Goal: Task Accomplishment & Management: Use online tool/utility

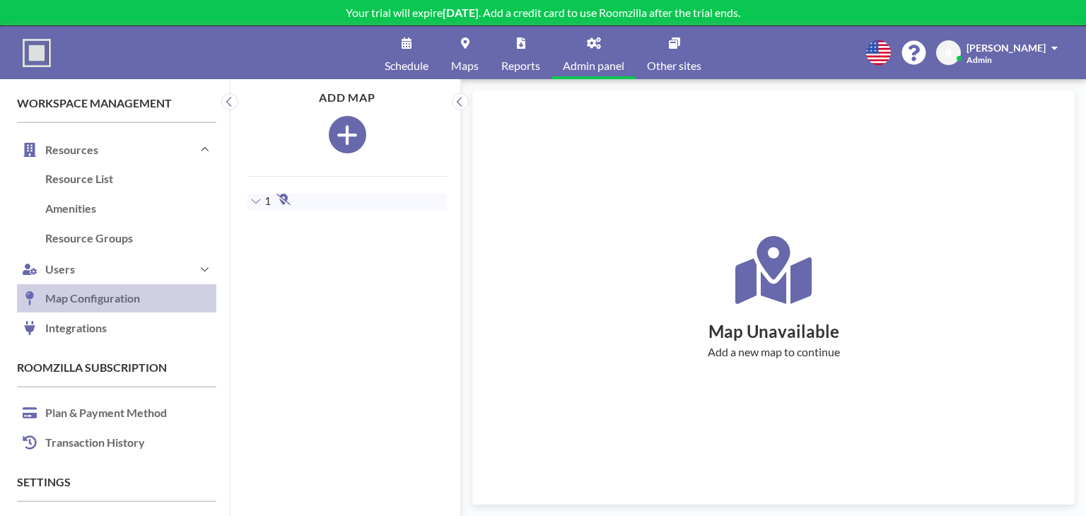
click at [342, 139] on icon "button" at bounding box center [347, 135] width 20 height 20
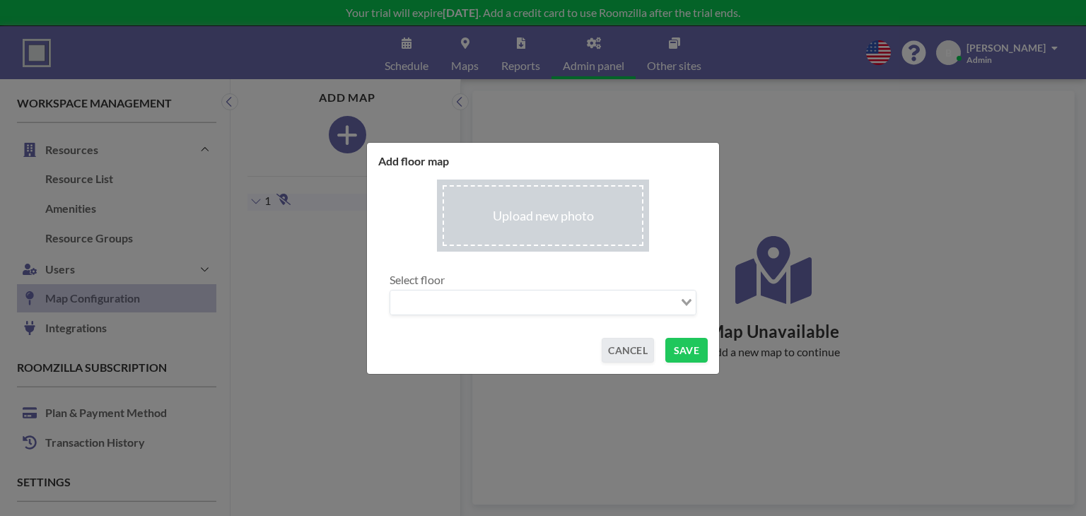
click at [519, 211] on input "file" at bounding box center [543, 216] width 212 height 73
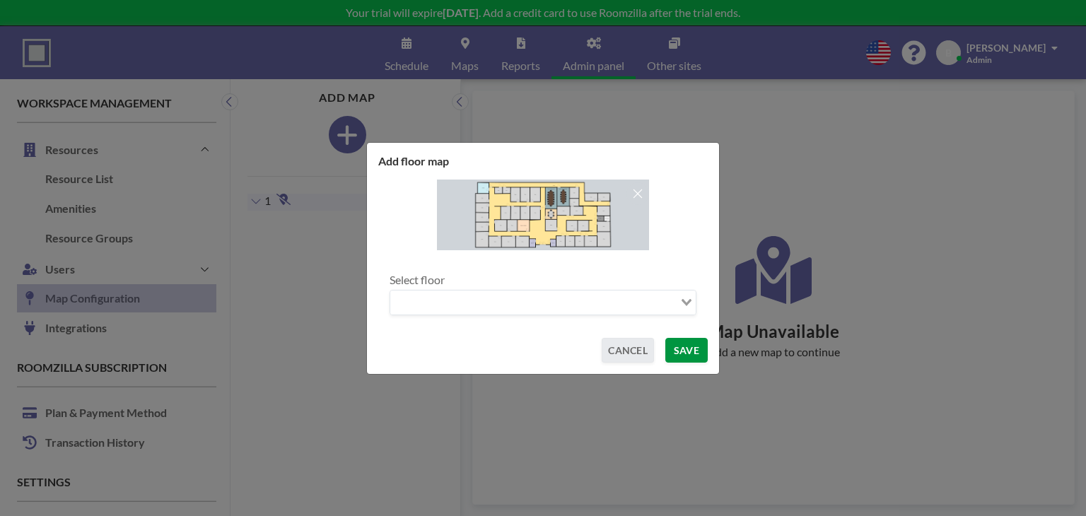
click at [693, 351] on button "SAVE" at bounding box center [686, 350] width 42 height 25
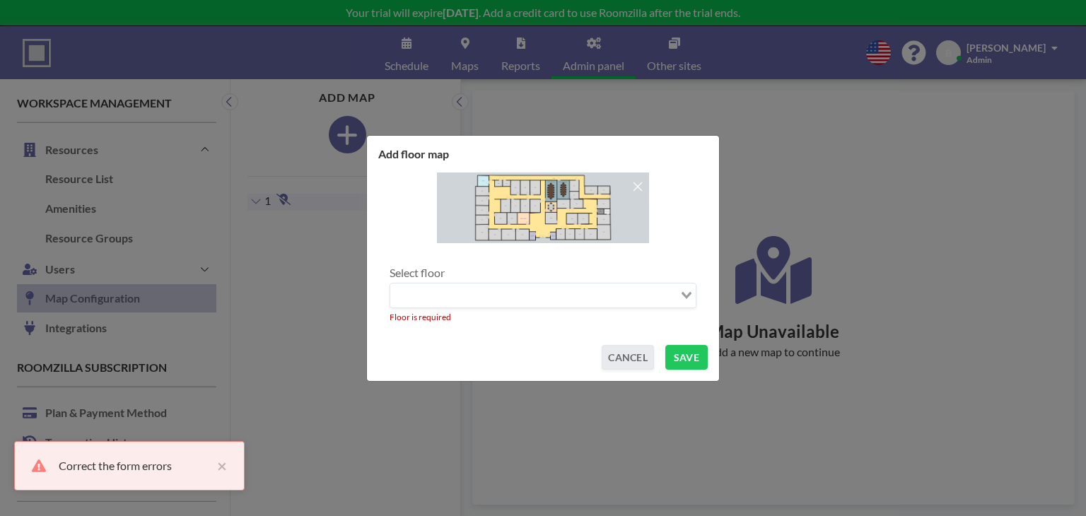
click at [675, 296] on input "Search for option" at bounding box center [535, 295] width 286 height 18
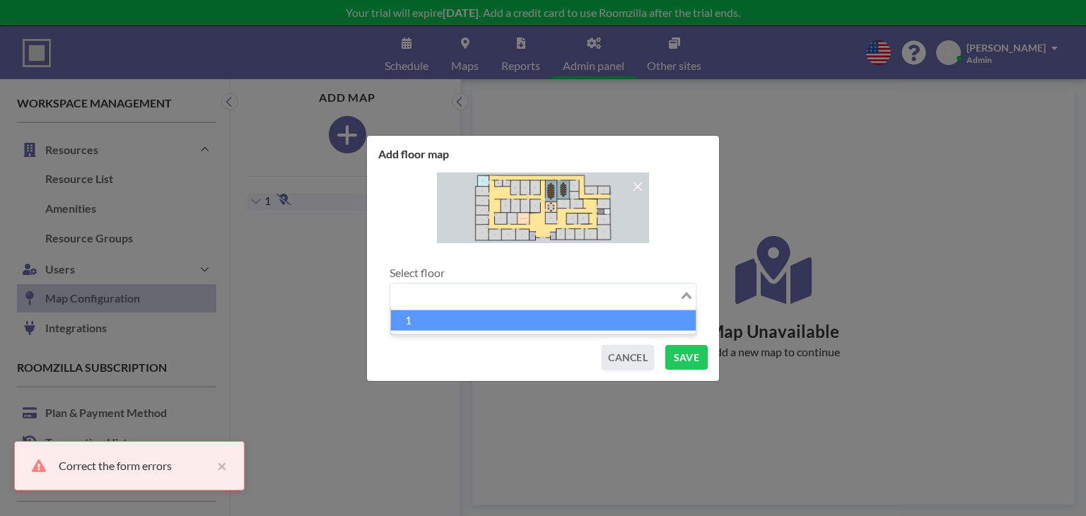
click at [568, 324] on li "1" at bounding box center [543, 320] width 305 height 21
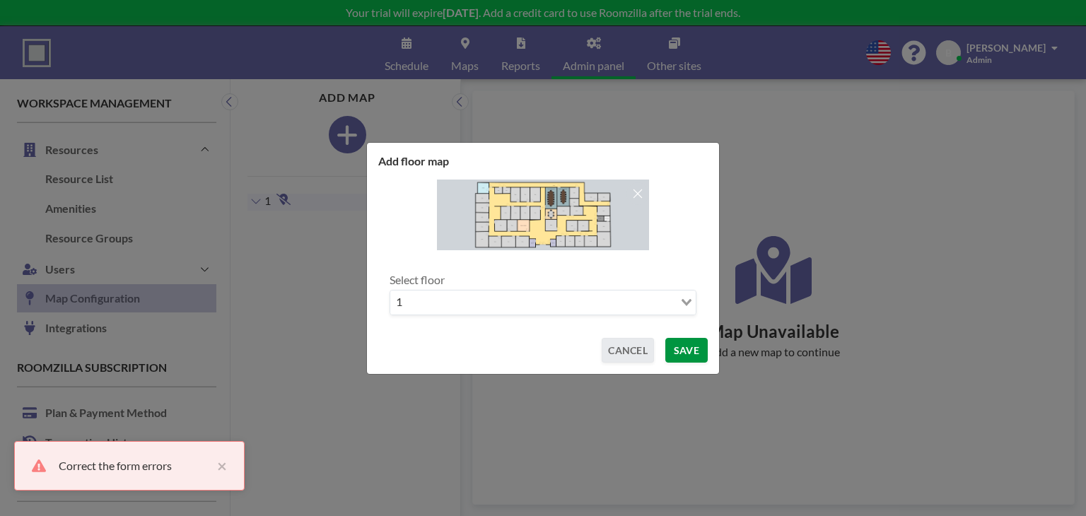
click at [681, 351] on button "SAVE" at bounding box center [686, 350] width 42 height 25
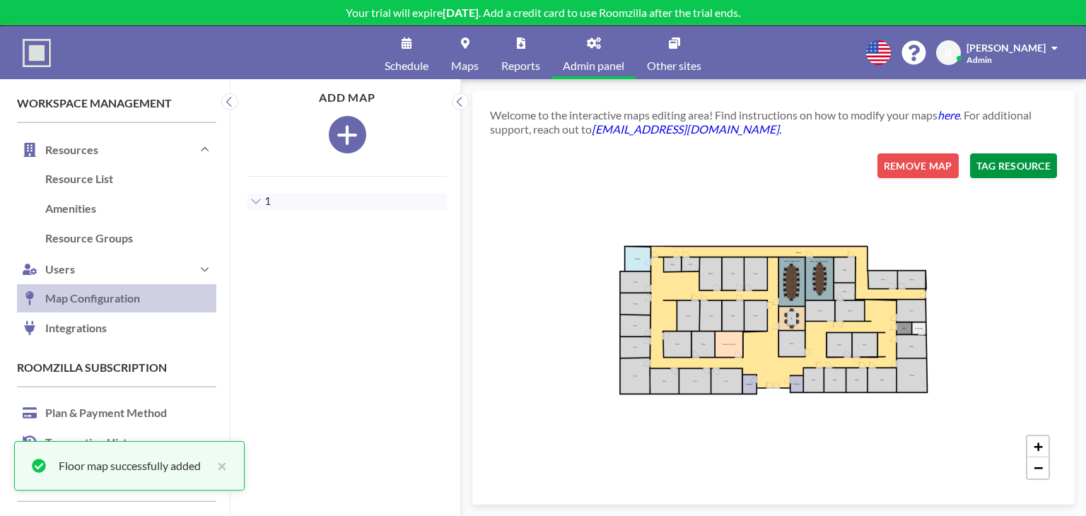
click at [1009, 174] on button "TAG RESOURCE" at bounding box center [1013, 165] width 87 height 25
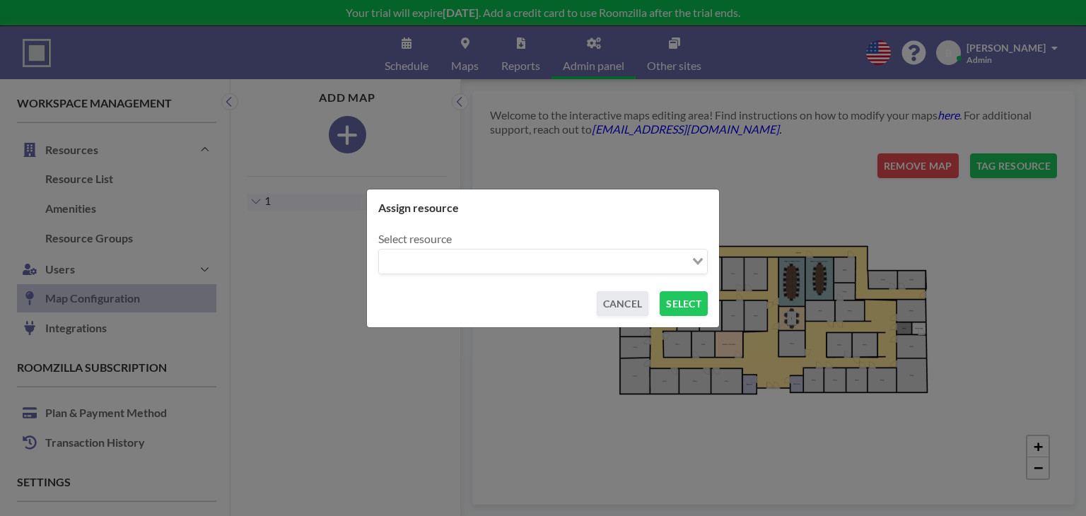
click at [674, 266] on input "Search for option" at bounding box center [534, 261] width 309 height 18
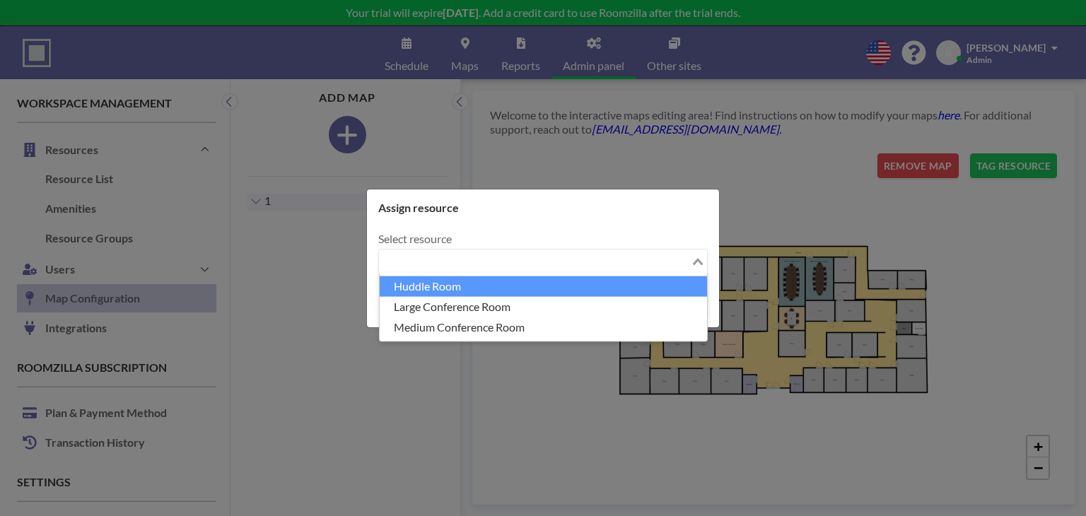
click at [517, 286] on li "Huddle Room" at bounding box center [543, 286] width 327 height 21
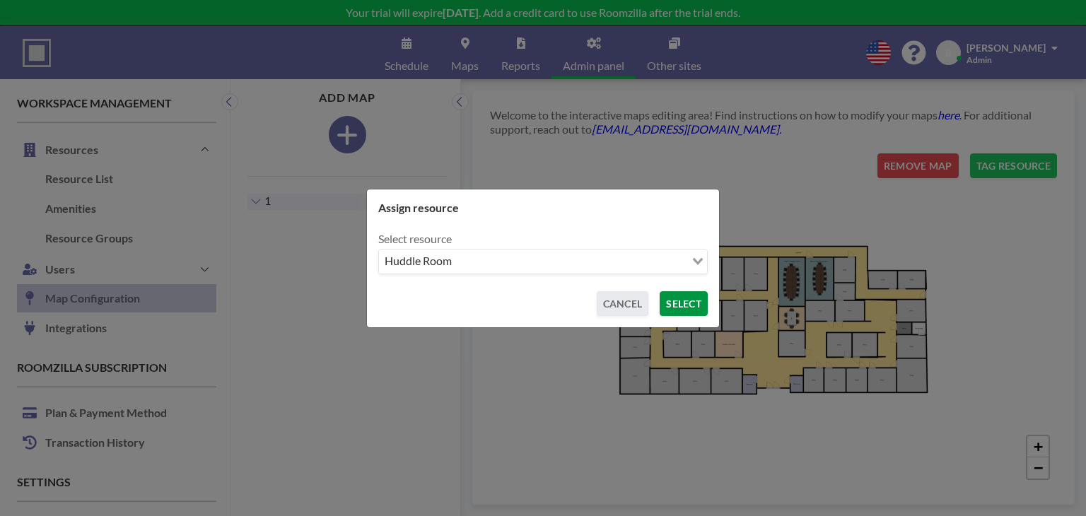
click at [678, 305] on button "SELECT" at bounding box center [684, 303] width 48 height 25
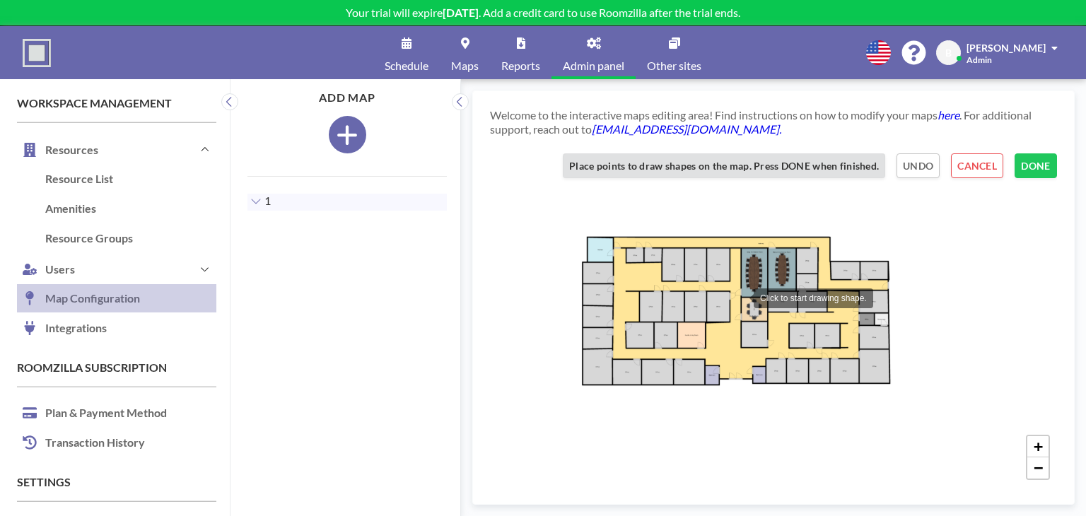
drag, startPoint x: 778, startPoint y: 307, endPoint x: 740, endPoint y: 298, distance: 38.6
click at [740, 298] on div at bounding box center [739, 297] width 28 height 28
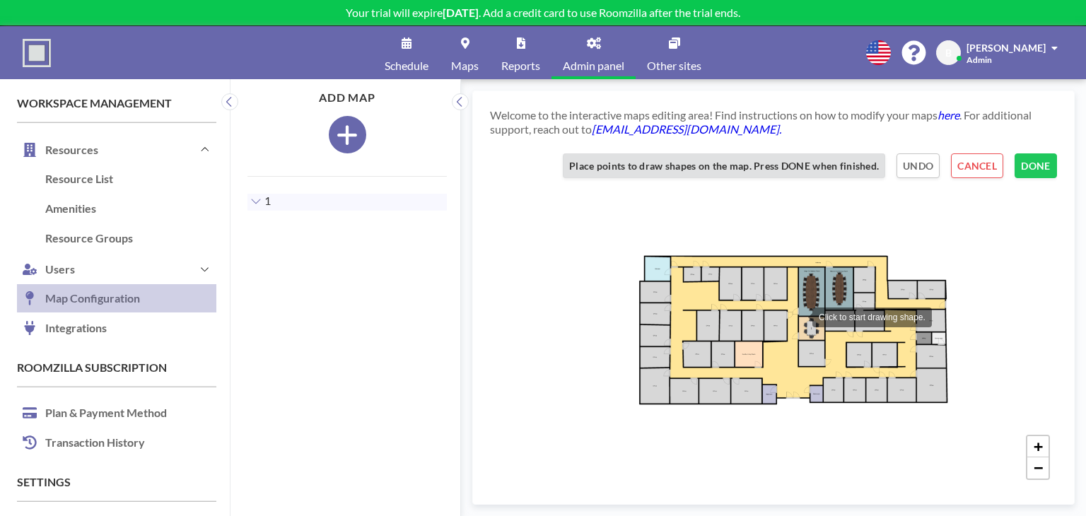
click at [784, 302] on div at bounding box center [798, 316] width 28 height 28
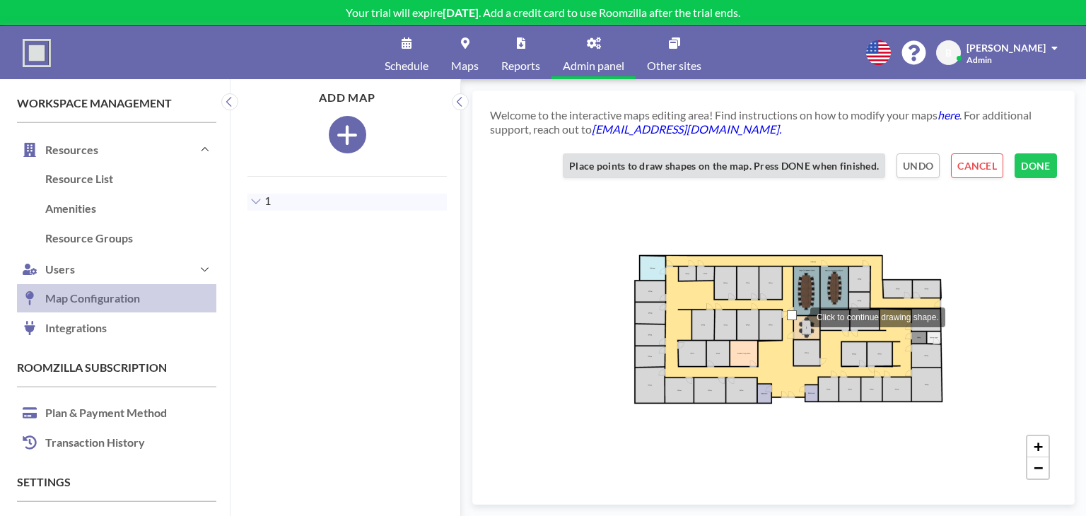
drag, startPoint x: 781, startPoint y: 305, endPoint x: 792, endPoint y: 315, distance: 14.5
click at [795, 315] on div at bounding box center [792, 315] width 10 height 10
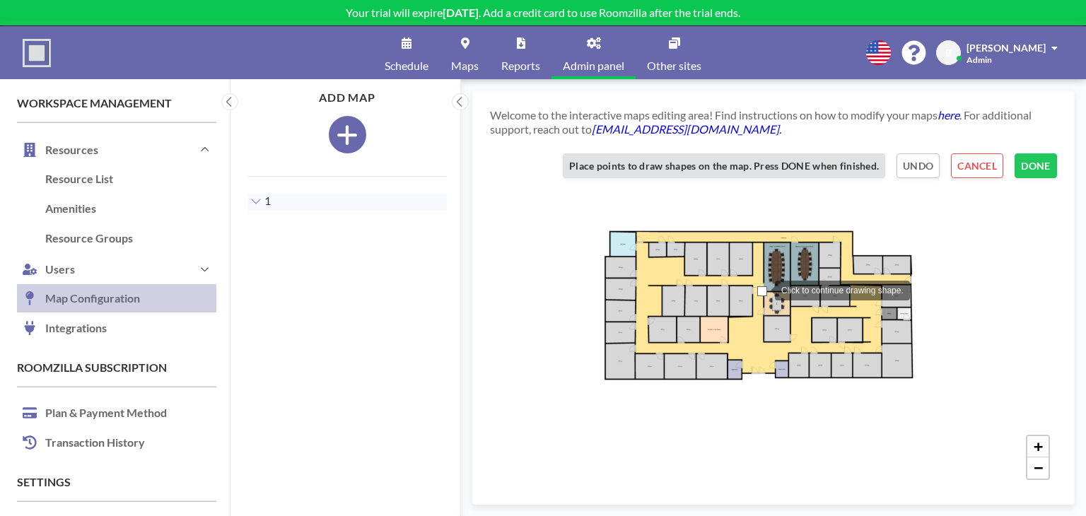
drag, startPoint x: 777, startPoint y: 305, endPoint x: 762, endPoint y: 290, distance: 22.0
click at [762, 290] on div at bounding box center [762, 291] width 10 height 10
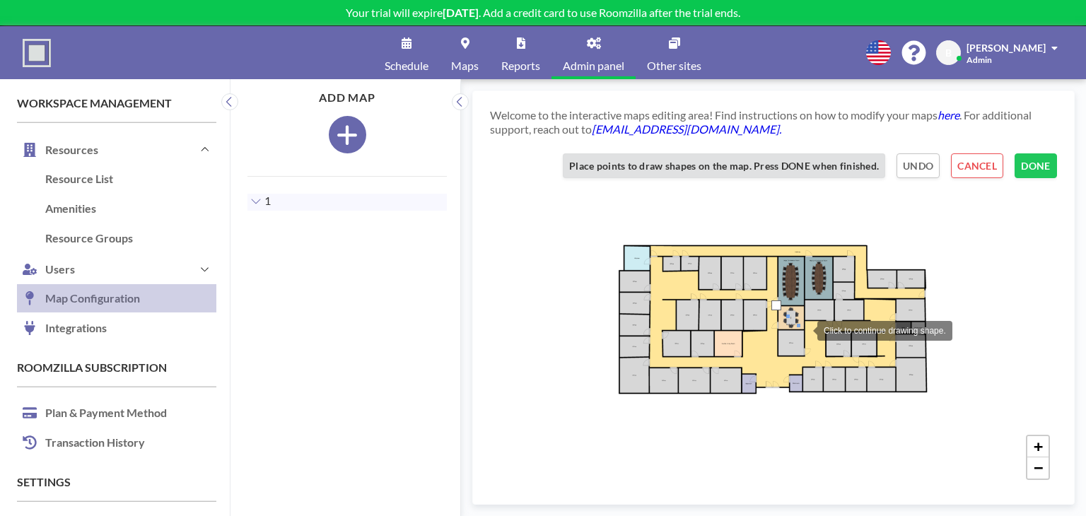
click at [803, 330] on div at bounding box center [803, 329] width 28 height 28
click at [804, 305] on div at bounding box center [804, 305] width 28 height 28
click at [779, 329] on div at bounding box center [778, 329] width 28 height 28
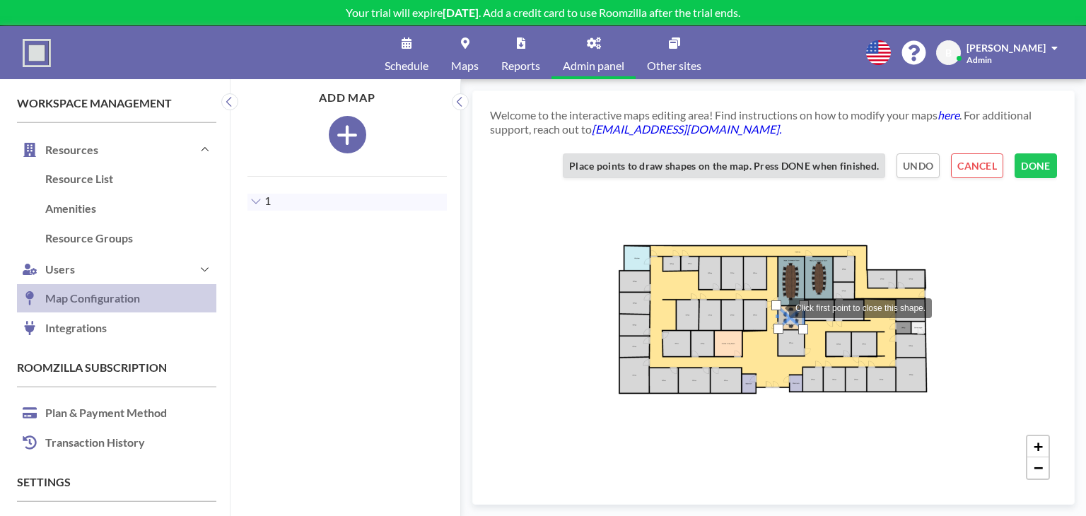
click at [775, 307] on div at bounding box center [776, 306] width 10 height 10
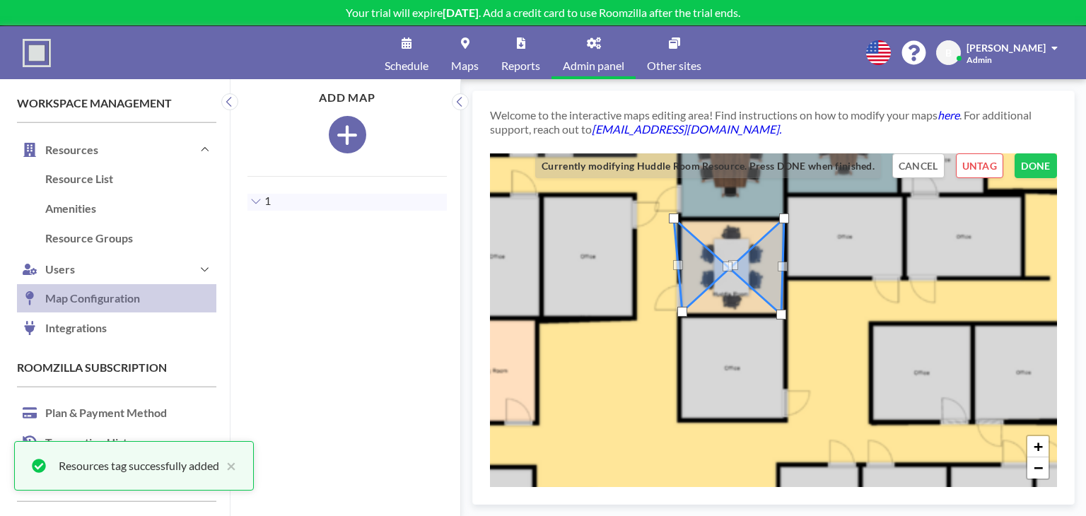
drag, startPoint x: 719, startPoint y: 257, endPoint x: 727, endPoint y: 272, distance: 16.8
click at [727, 272] on div "+ −" at bounding box center [773, 320] width 567 height 334
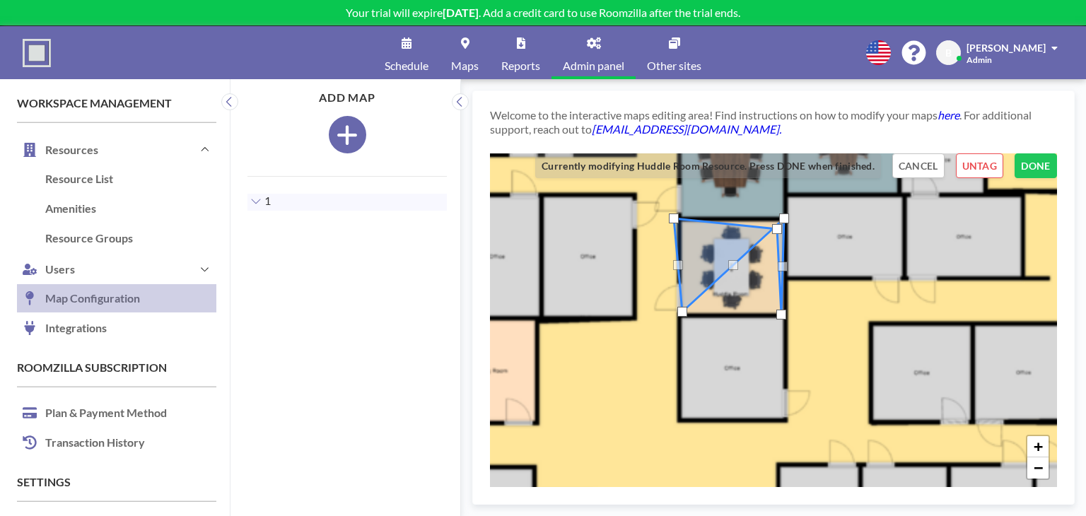
drag, startPoint x: 727, startPoint y: 264, endPoint x: 772, endPoint y: 229, distance: 57.0
click at [772, 229] on div at bounding box center [777, 229] width 10 height 10
drag, startPoint x: 783, startPoint y: 218, endPoint x: 729, endPoint y: 314, distance: 109.5
click at [729, 314] on div at bounding box center [730, 314] width 10 height 10
drag, startPoint x: 774, startPoint y: 227, endPoint x: 784, endPoint y: 216, distance: 15.0
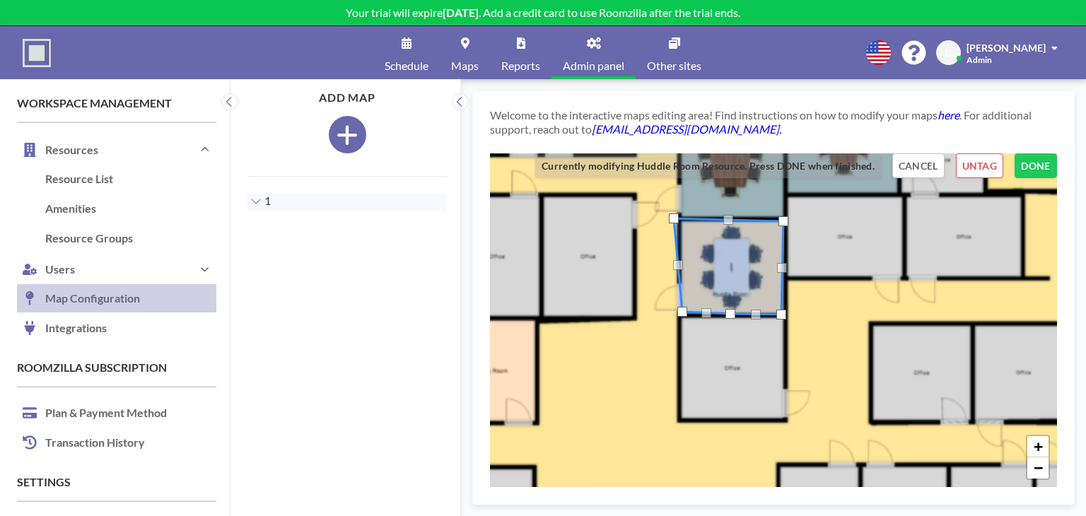
click at [784, 216] on div at bounding box center [784, 221] width 10 height 10
drag, startPoint x: 672, startPoint y: 215, endPoint x: 680, endPoint y: 216, distance: 7.8
click at [680, 216] on div at bounding box center [682, 219] width 10 height 10
click at [676, 315] on div at bounding box center [679, 315] width 10 height 10
click at [783, 317] on div at bounding box center [784, 315] width 10 height 10
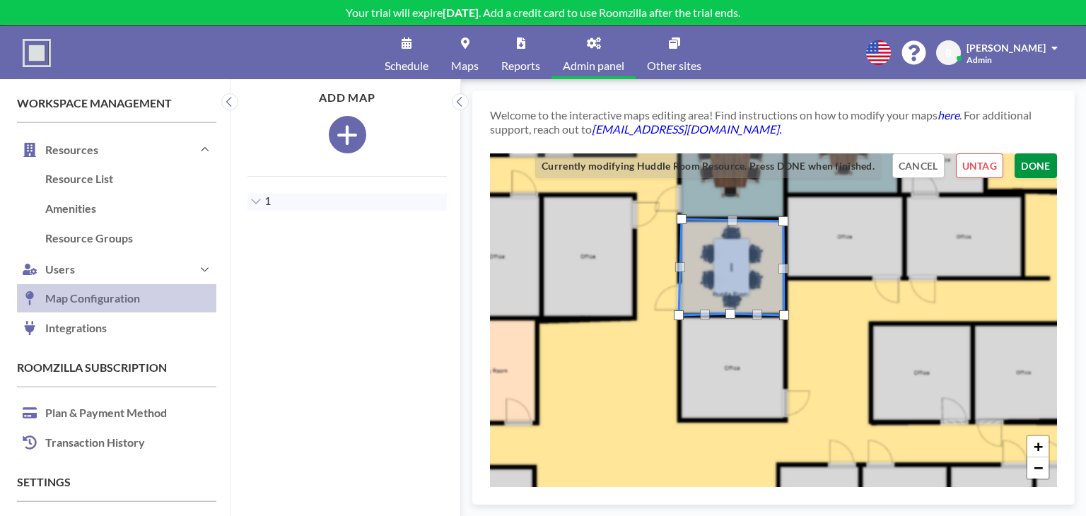
click at [1027, 174] on button "DONE" at bounding box center [1036, 165] width 42 height 25
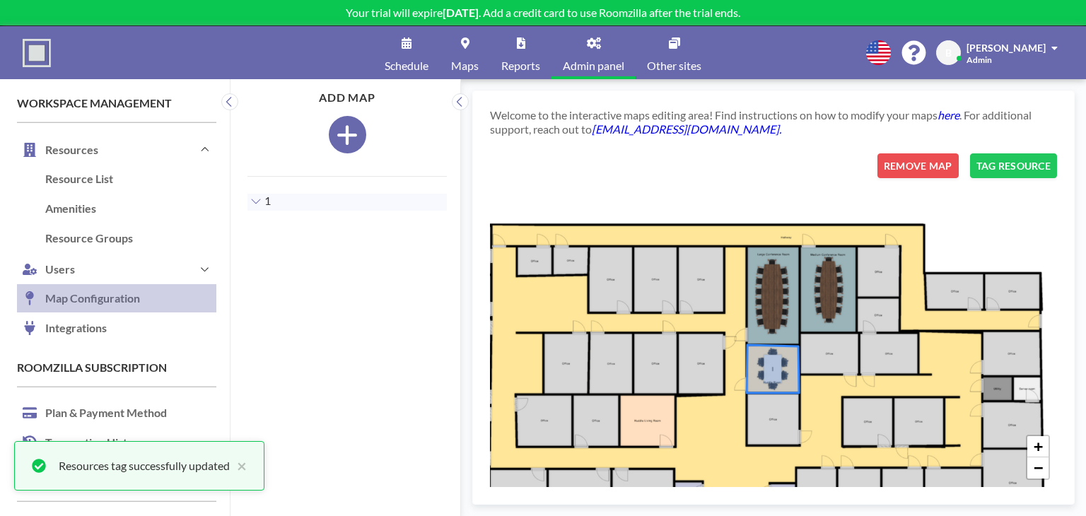
drag, startPoint x: 856, startPoint y: 238, endPoint x: 882, endPoint y: 296, distance: 64.5
click at [846, 338] on div "+ −" at bounding box center [773, 320] width 567 height 334
click at [1035, 161] on button "TAG RESOURCE" at bounding box center [1013, 165] width 87 height 25
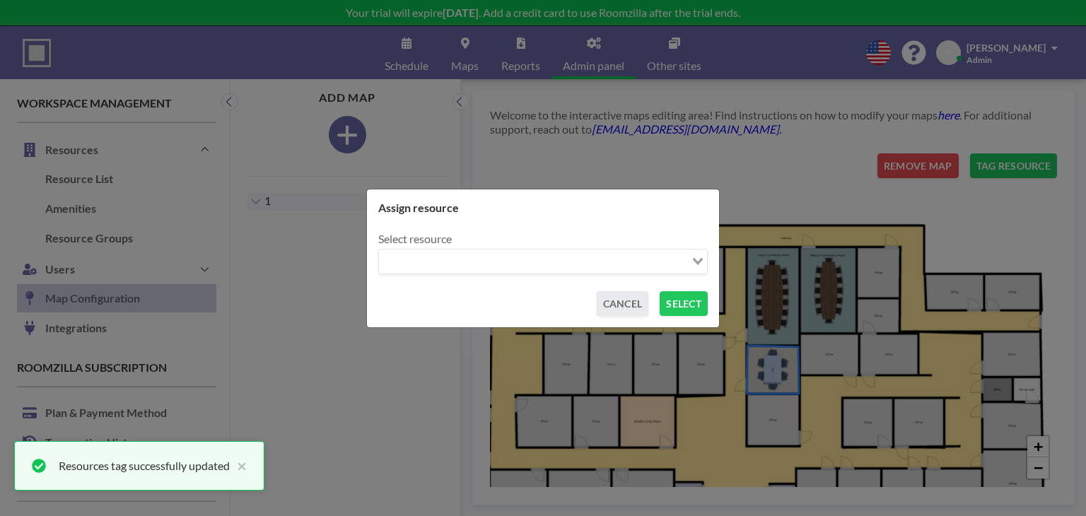
click at [645, 272] on div "Loading..." at bounding box center [543, 262] width 328 height 24
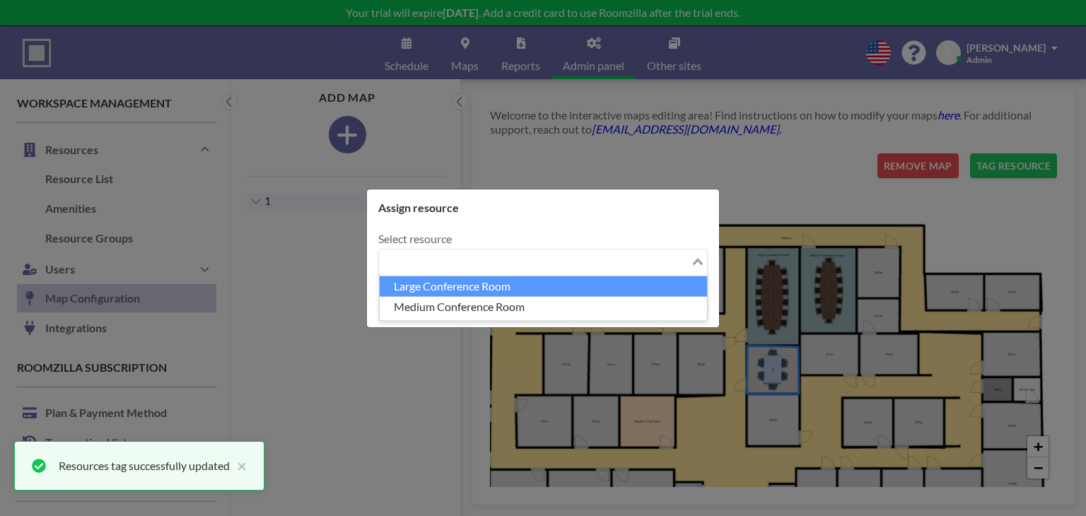
click at [516, 292] on li "Large Conference Room" at bounding box center [543, 286] width 327 height 21
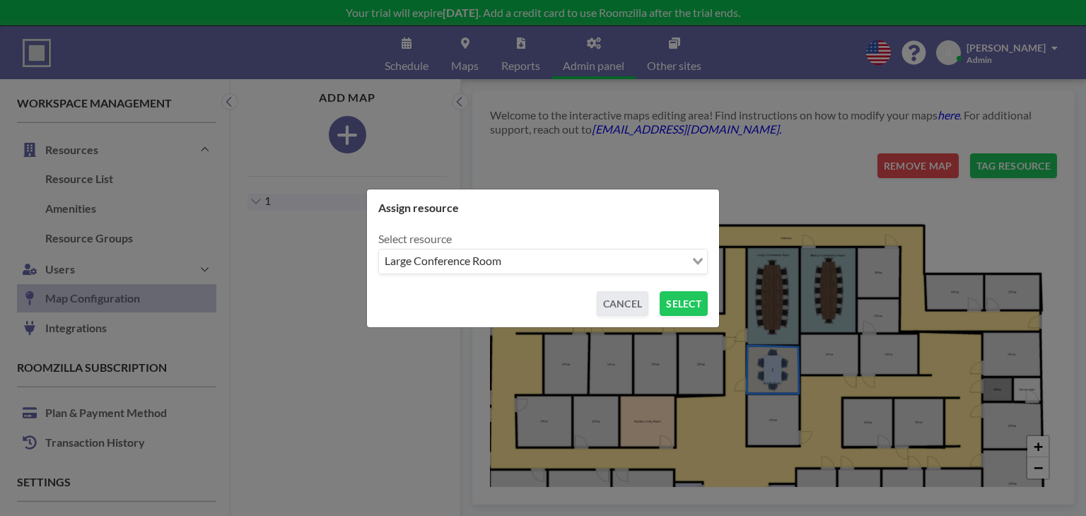
click at [677, 304] on button "SELECT" at bounding box center [684, 303] width 48 height 25
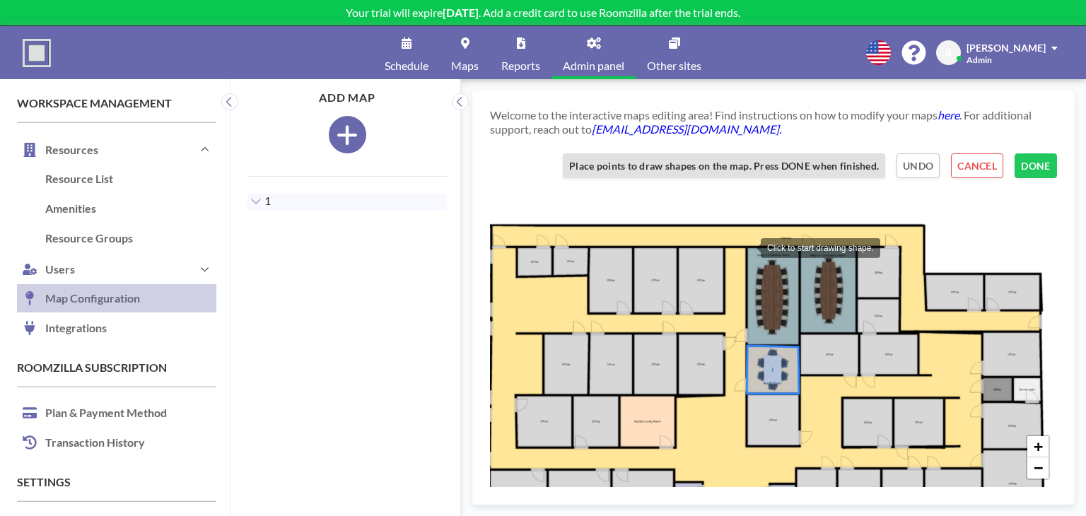
click at [747, 247] on div at bounding box center [747, 247] width 28 height 28
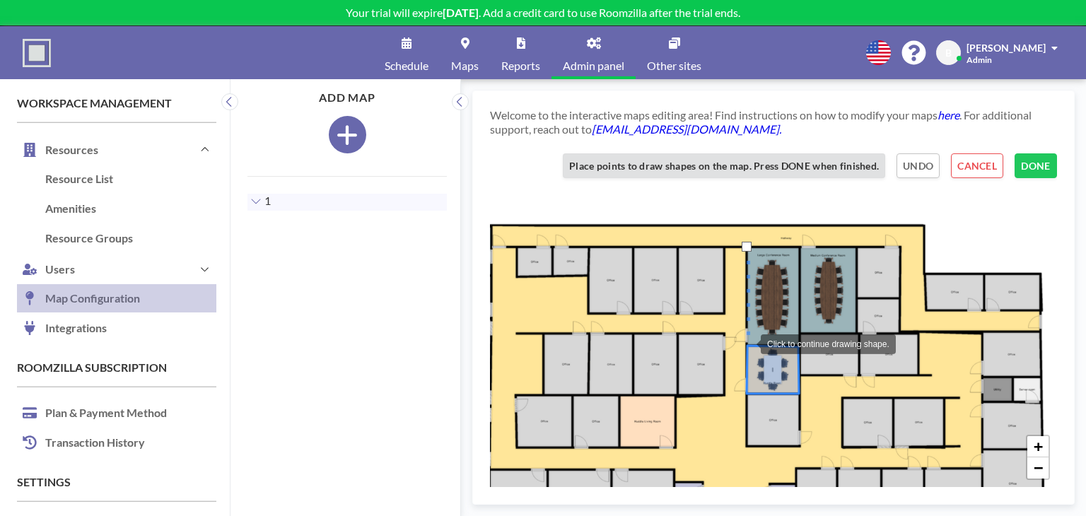
click at [747, 343] on div at bounding box center [747, 343] width 28 height 28
click at [799, 344] on div at bounding box center [799, 344] width 28 height 28
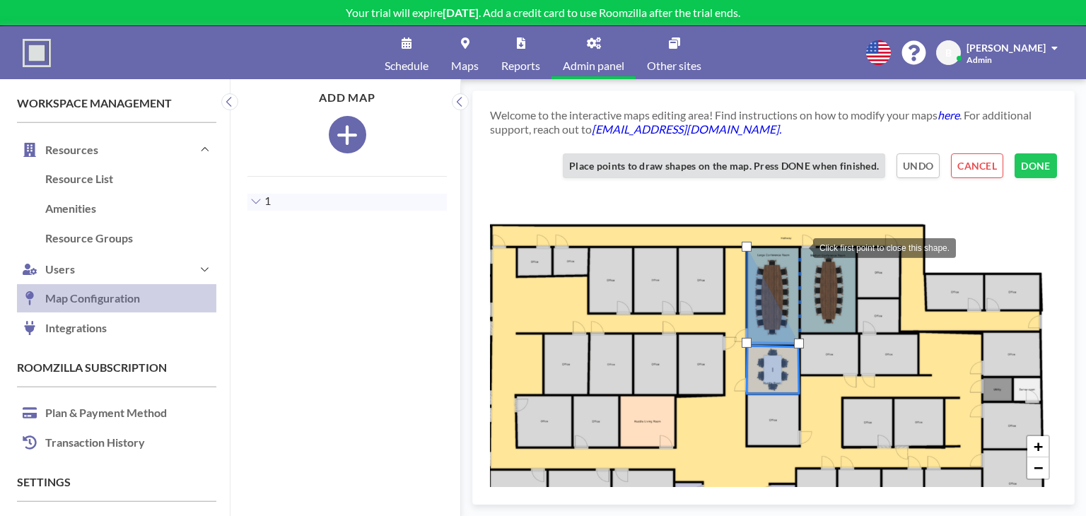
click at [799, 247] on div at bounding box center [799, 247] width 28 height 28
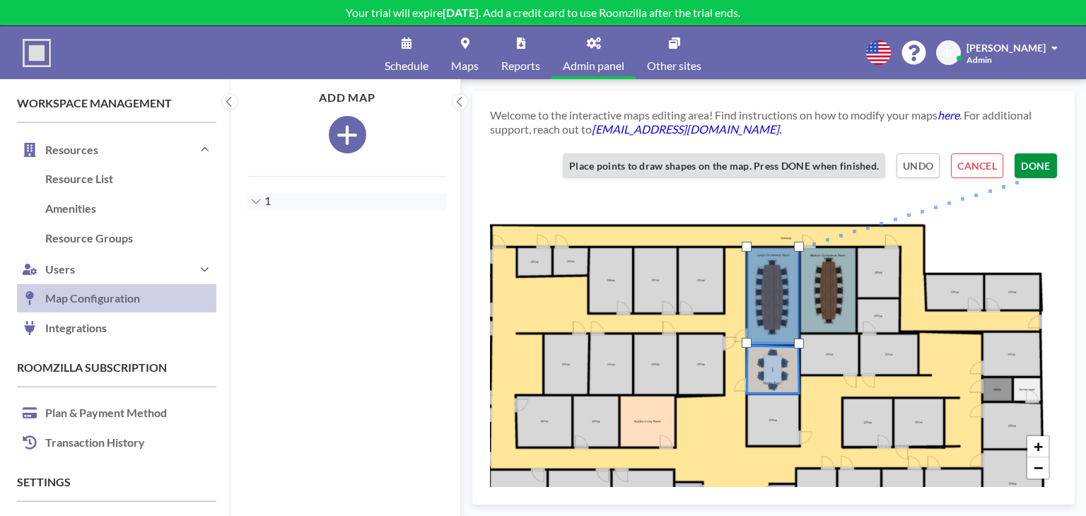
click at [1029, 174] on button "DONE" at bounding box center [1036, 165] width 42 height 25
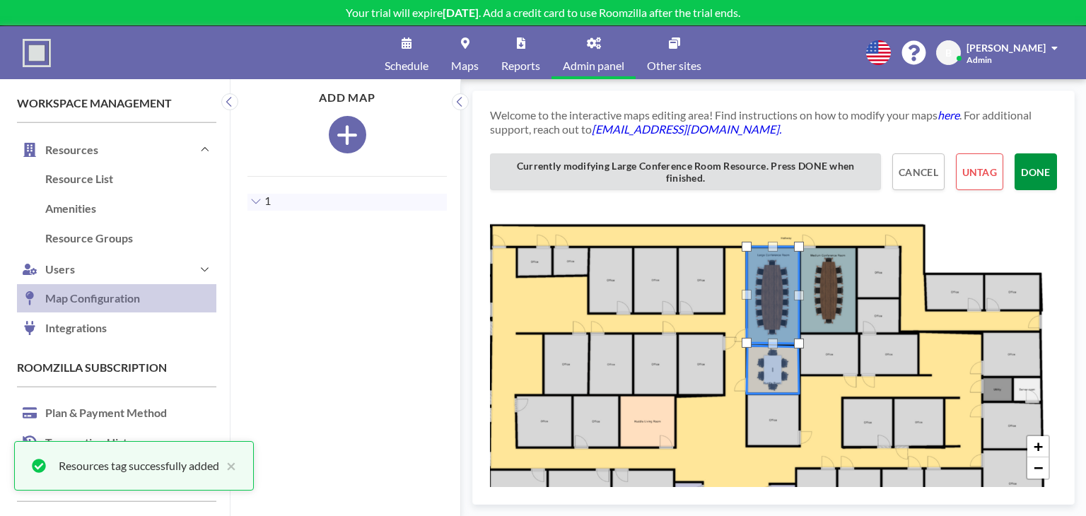
click at [1030, 180] on button "DONE" at bounding box center [1036, 171] width 42 height 37
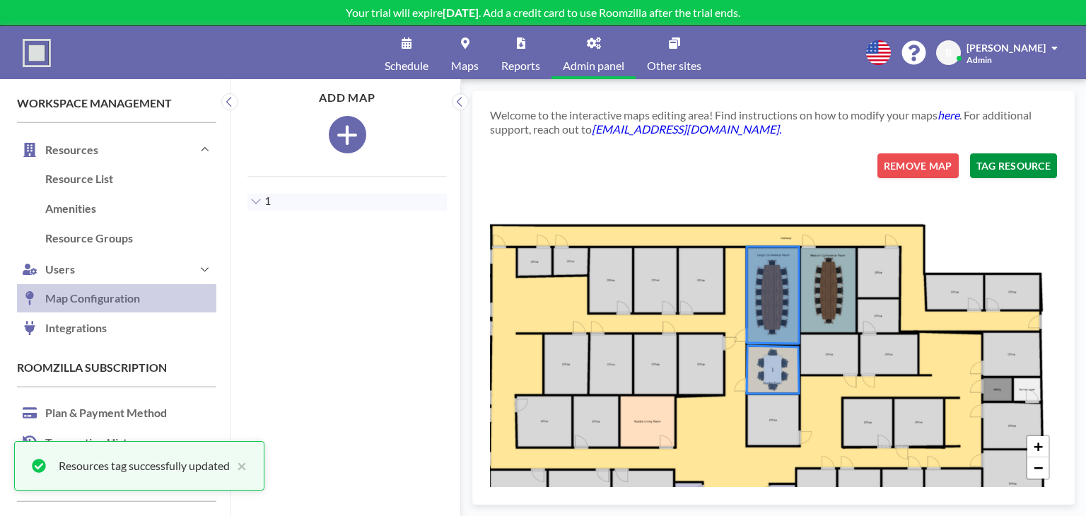
click at [1027, 175] on button "TAG RESOURCE" at bounding box center [1013, 165] width 87 height 25
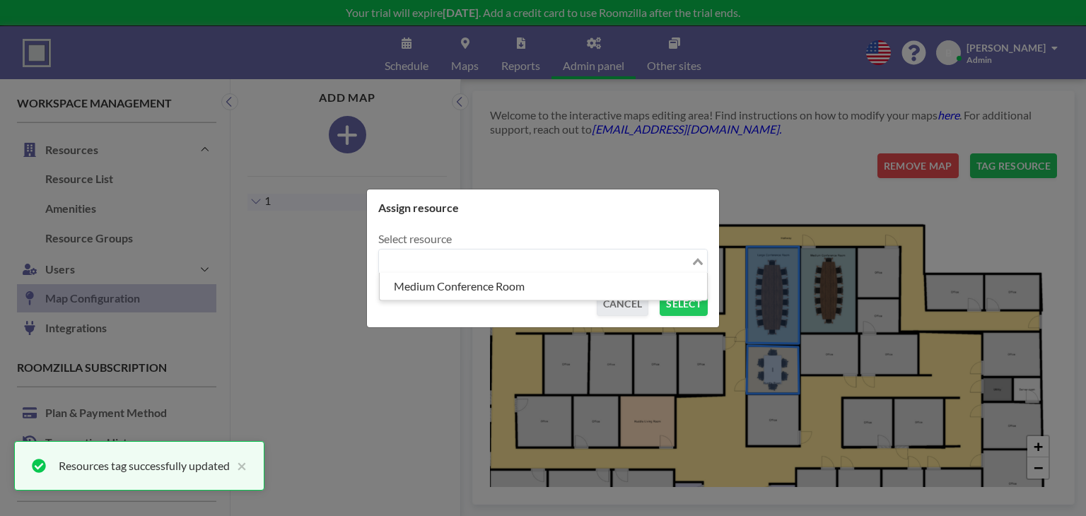
click at [654, 267] on input "Search for option" at bounding box center [534, 261] width 309 height 18
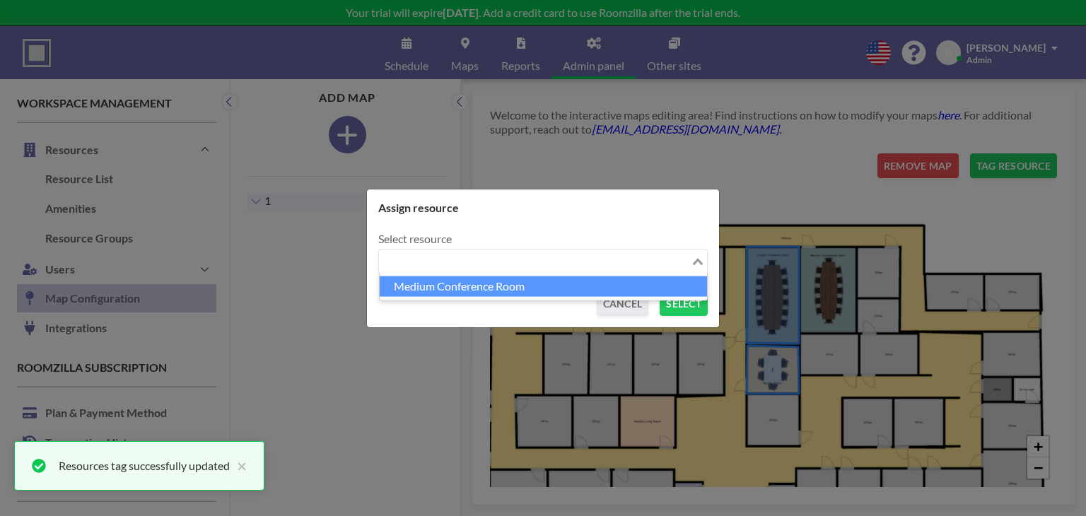
click at [492, 291] on li "Medium Conference Room" at bounding box center [543, 286] width 327 height 21
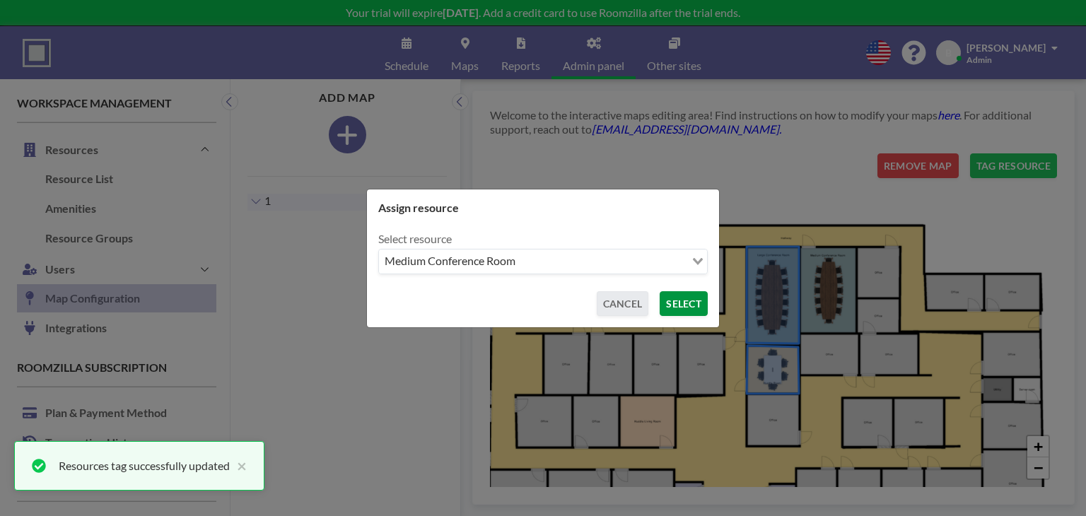
click at [692, 308] on button "SELECT" at bounding box center [684, 303] width 48 height 25
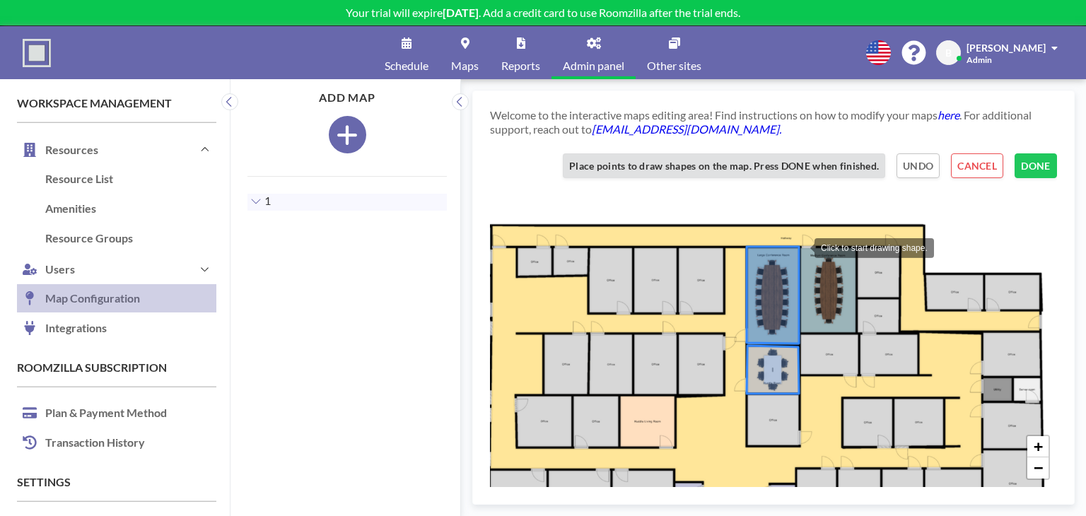
click at [800, 247] on div at bounding box center [800, 247] width 28 height 28
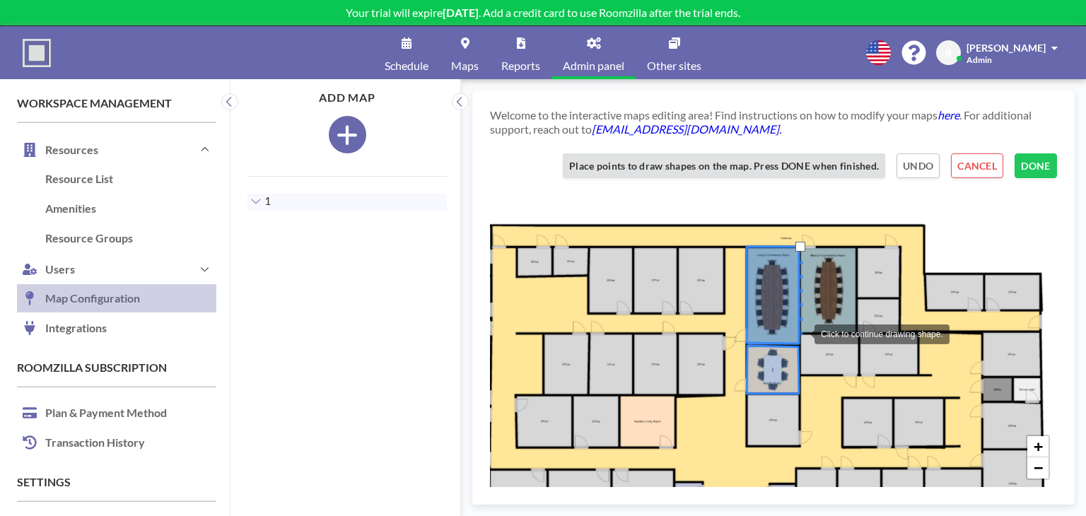
click at [800, 333] on div at bounding box center [800, 333] width 28 height 28
click at [856, 332] on div at bounding box center [856, 332] width 28 height 28
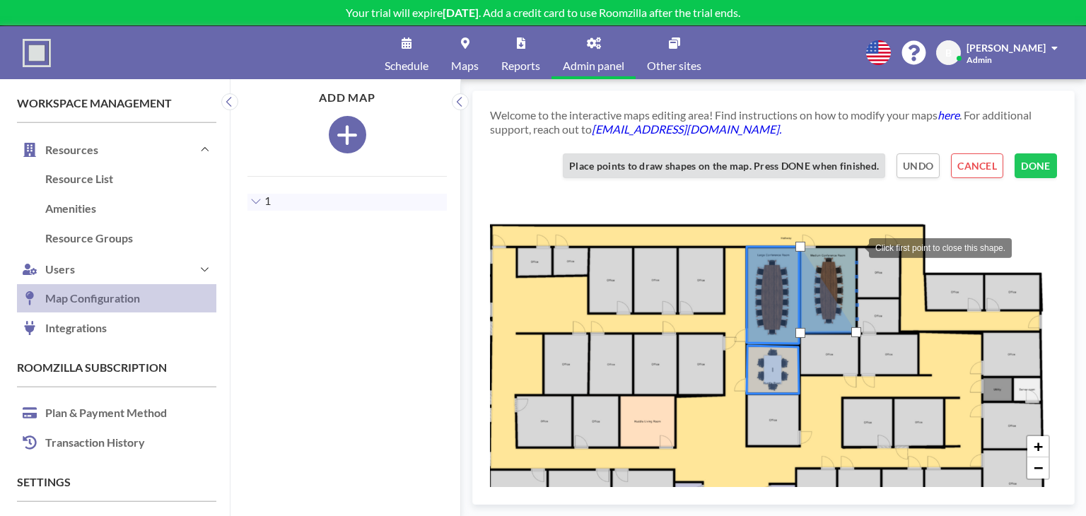
click at [855, 247] on div at bounding box center [855, 247] width 28 height 28
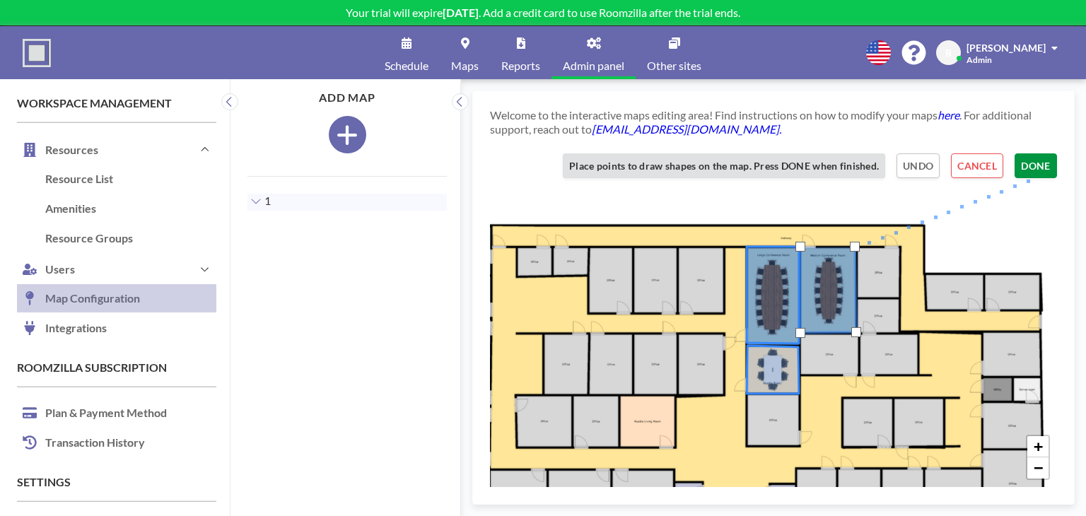
click at [1030, 171] on button "DONE" at bounding box center [1036, 165] width 42 height 25
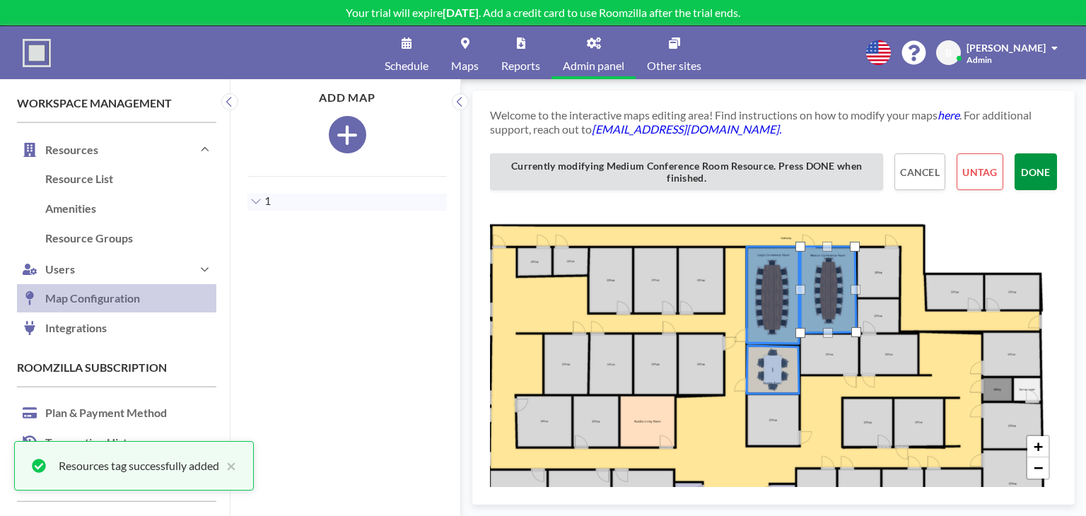
click at [1031, 173] on button "DONE" at bounding box center [1036, 171] width 42 height 37
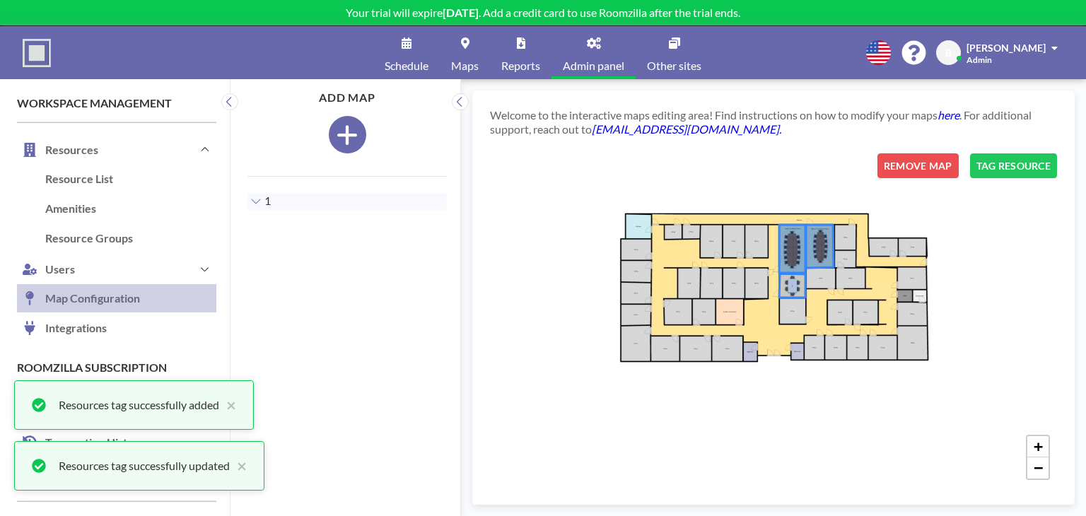
drag, startPoint x: 925, startPoint y: 340, endPoint x: 928, endPoint y: 310, distance: 29.8
click at [928, 310] on div "+ −" at bounding box center [773, 320] width 567 height 334
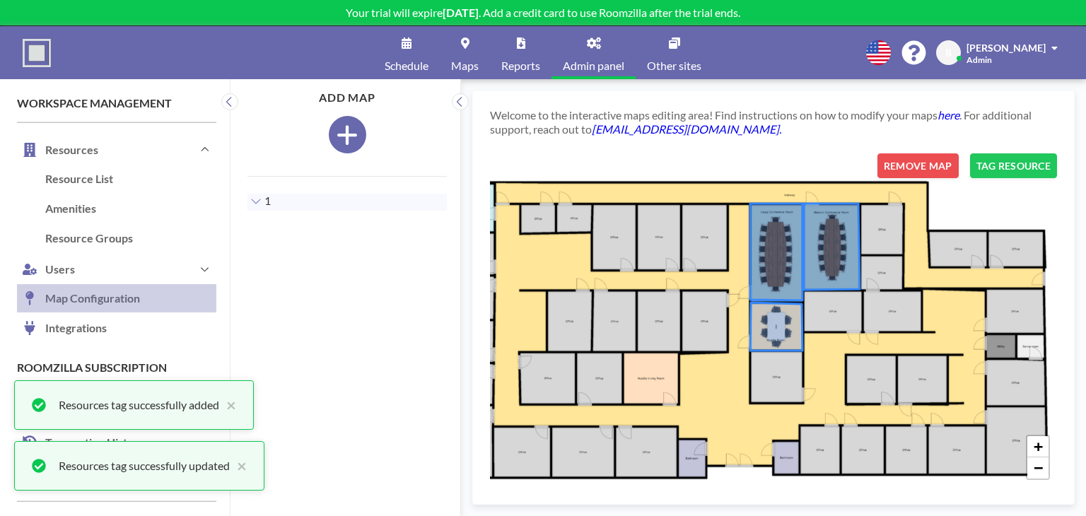
drag, startPoint x: 809, startPoint y: 360, endPoint x: 830, endPoint y: 354, distance: 22.0
click at [830, 354] on div "+ −" at bounding box center [773, 320] width 567 height 334
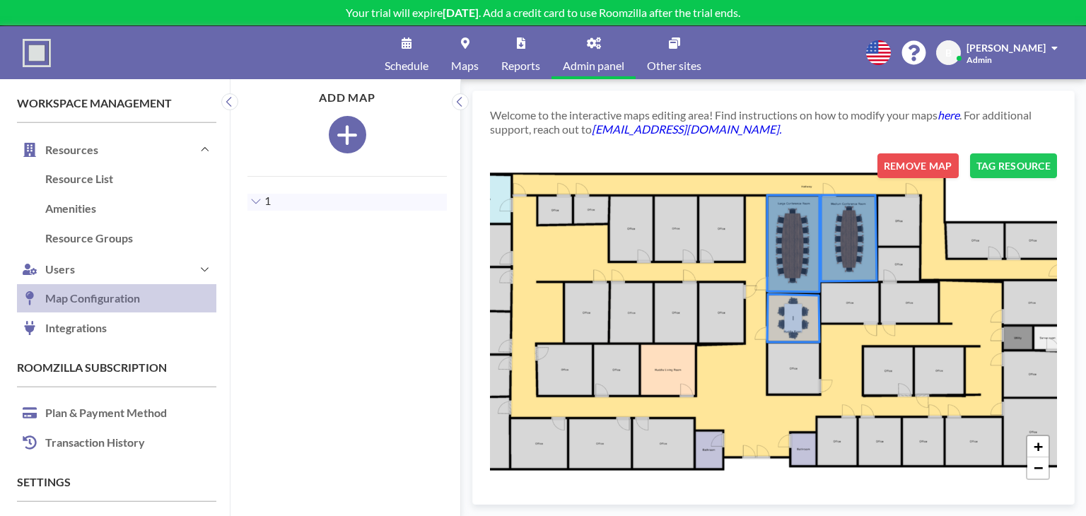
drag, startPoint x: 830, startPoint y: 354, endPoint x: 870, endPoint y: 390, distance: 53.6
click at [870, 390] on div "+ −" at bounding box center [773, 320] width 567 height 334
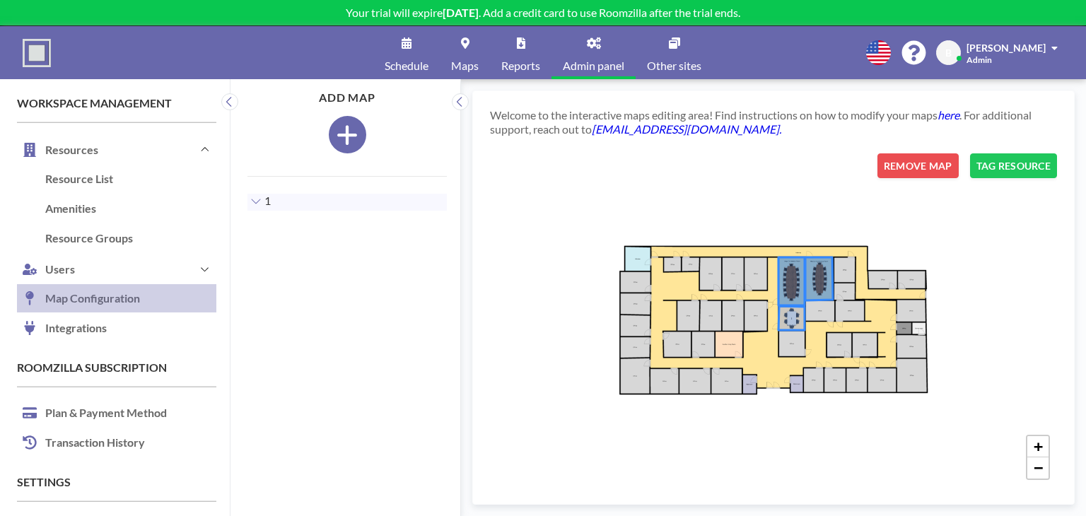
click at [458, 55] on link "Maps" at bounding box center [465, 52] width 50 height 53
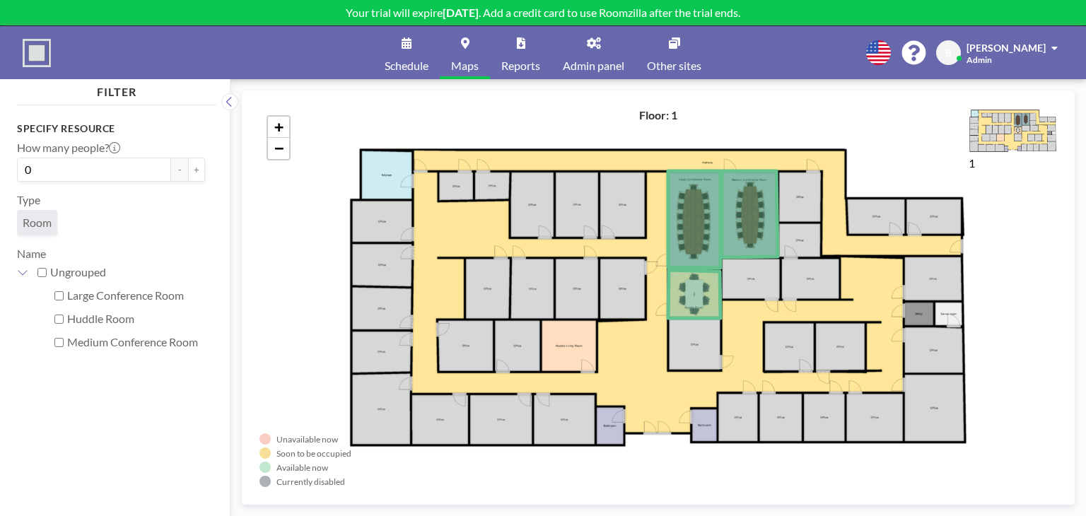
click at [404, 52] on link "Schedule" at bounding box center [406, 52] width 66 height 53
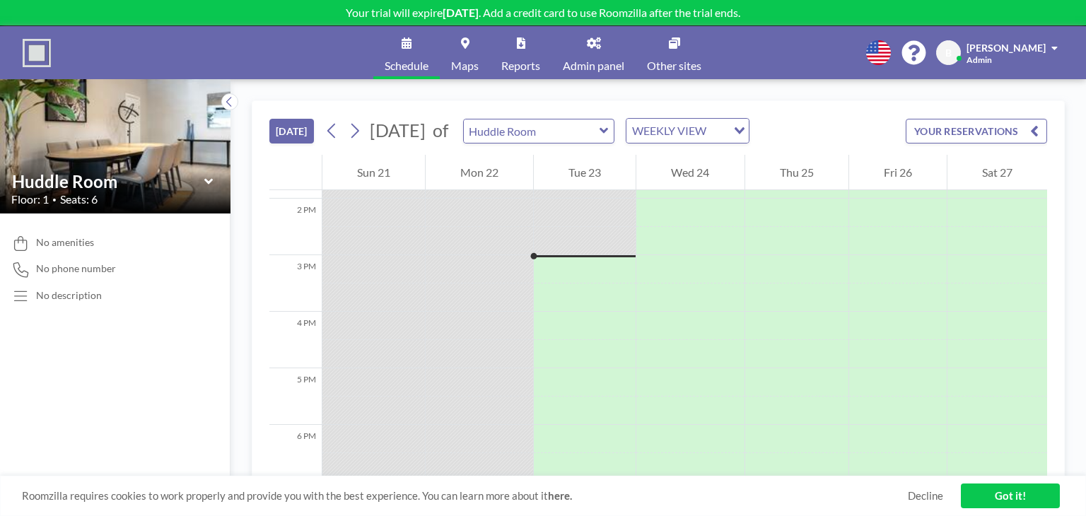
scroll to position [820, 0]
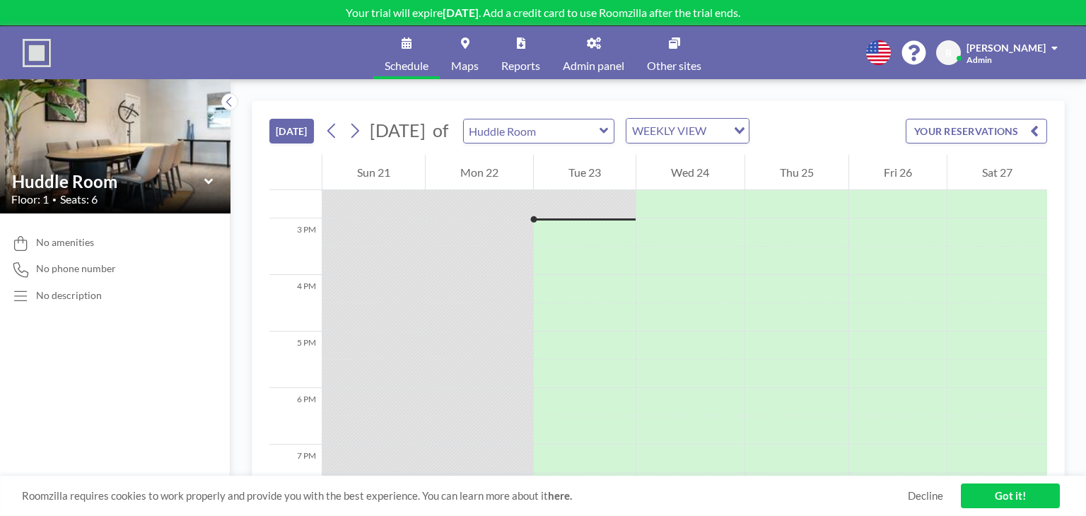
click at [455, 52] on link "Maps" at bounding box center [465, 52] width 50 height 53
